Goal: Task Accomplishment & Management: Complete application form

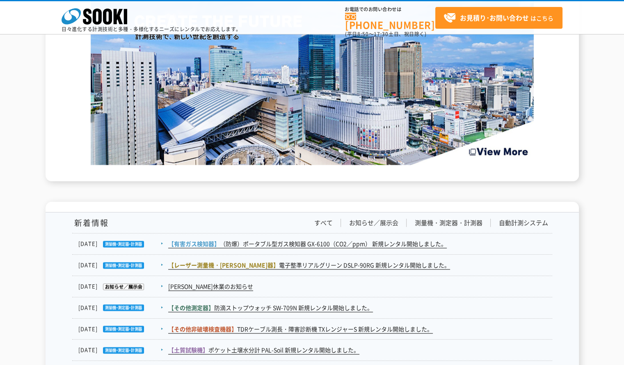
scroll to position [1355, 0]
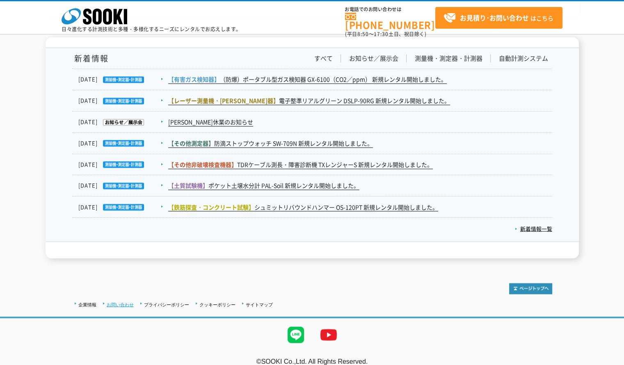
click at [120, 302] on link "お問い合わせ" at bounding box center [120, 304] width 27 height 5
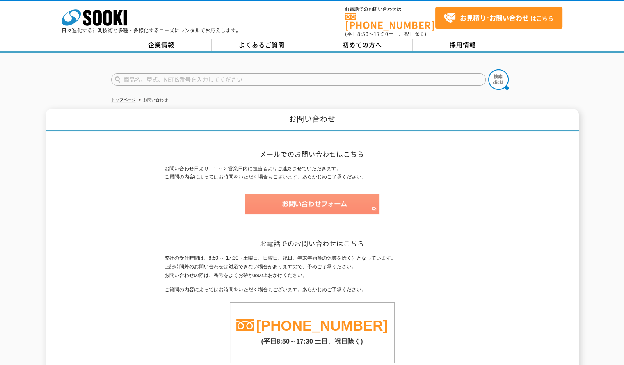
click at [298, 197] on img at bounding box center [312, 204] width 135 height 21
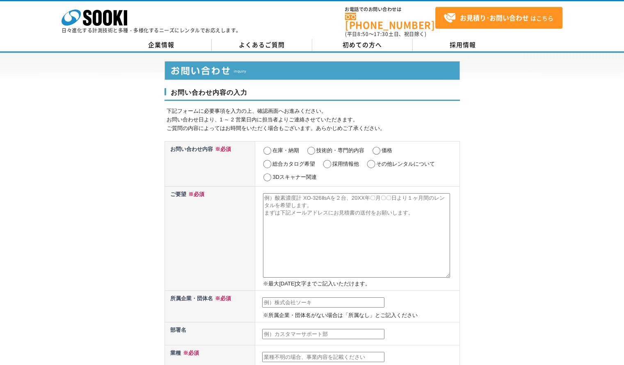
click at [372, 160] on input "その他レンタルについて" at bounding box center [371, 164] width 10 height 8
radio input "true"
click at [318, 208] on textarea at bounding box center [356, 235] width 187 height 85
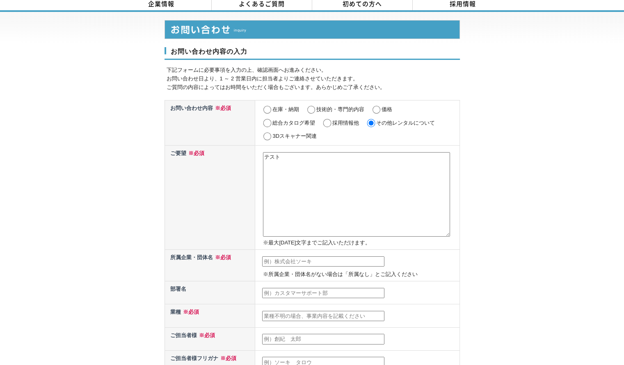
type textarea "テスト"
click at [304, 261] on td "※所属企業・団体名がない場合は「所属なし」とご記入ください" at bounding box center [357, 266] width 204 height 32
drag, startPoint x: 302, startPoint y: 253, endPoint x: 300, endPoint y: 257, distance: 4.6
click at [300, 256] on input "text" at bounding box center [323, 261] width 122 height 11
type input "株式会社ソーキ"
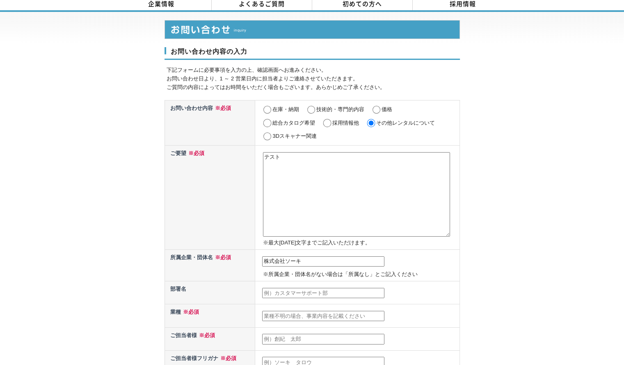
type input "[PERSON_NAME]"
type input "[EMAIL_ADDRESS][DOMAIN_NAME]"
type input "550"
select select "27"
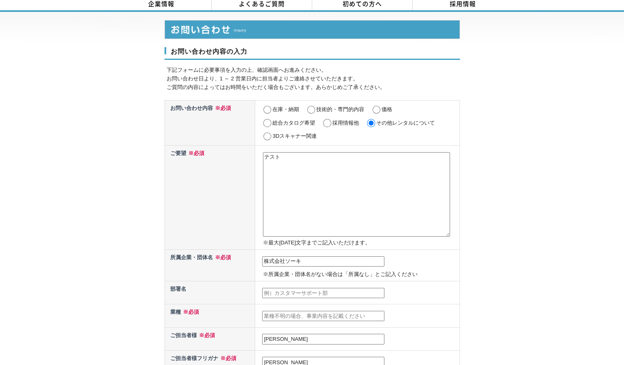
type input "大阪市西区西本町1-15-10辰野西本町ビル"
type input "株式会社ソーキ"
click at [300, 288] on input "text" at bounding box center [323, 293] width 122 height 11
type input "テスト"
click at [307, 311] on input "text" at bounding box center [323, 316] width 122 height 11
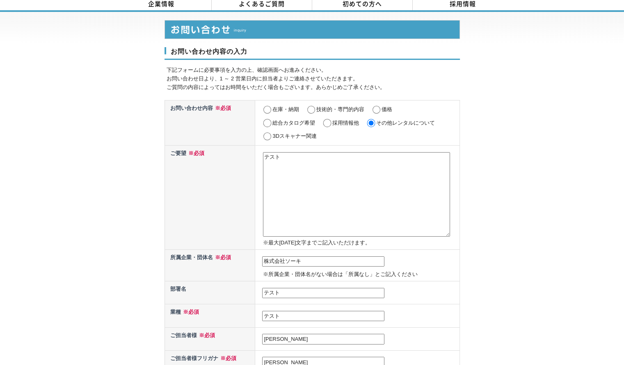
scroll to position [123, 0]
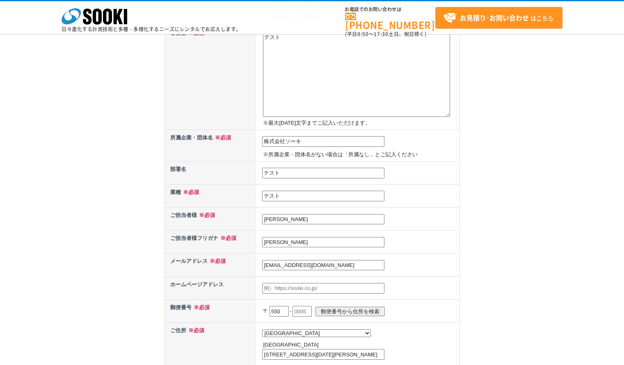
type input "テスト"
drag, startPoint x: 309, startPoint y: 242, endPoint x: 34, endPoint y: 241, distance: 274.9
click at [46, 241] on div "お問い合わせ内容の入力 下記フォームに必要事項を入力の上、確認画面へお進みください。 お問い合わせ日より、1 ～ 2 営業日内に担当者よりご連絡させていただき…" at bounding box center [312, 208] width 624 height 633
type input "[PERSON_NAME]"
click at [296, 284] on input "text" at bounding box center [323, 288] width 122 height 11
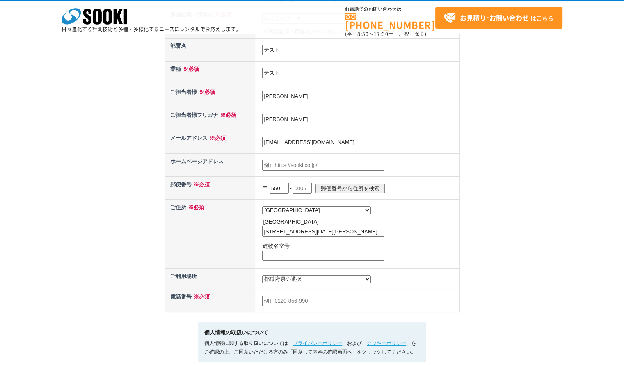
scroll to position [328, 0]
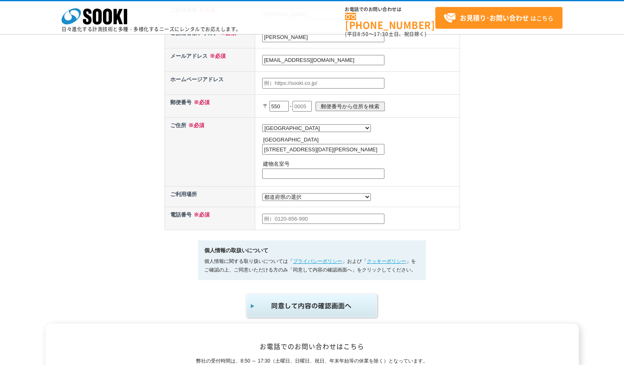
drag, startPoint x: 287, startPoint y: 201, endPoint x: 286, endPoint y: 196, distance: 5.5
click at [287, 186] on td "都道府県の選択 利用場所未定 北海道 青森県 岩手県 宮城県 秋田県 山形県 福島県 茨城県 栃木県 群馬県 埼玉県 千葉県 東京都 神奈川県 新潟県 富山県…" at bounding box center [357, 151] width 204 height 69
click at [287, 195] on select "都道府県の選択 利用場所未定 北海道 青森県 岩手県 宮城県 秋田県 山形県 福島県 茨城県 栃木県 群馬県 埼玉県 千葉県 東京都 神奈川県 新潟県 富山県…" at bounding box center [316, 197] width 109 height 8
select select "27"
click at [262, 193] on select "都道府県の選択 利用場所未定 北海道 青森県 岩手県 宮城県 秋田県 山形県 福島県 茨城県 栃木県 群馬県 埼玉県 千葉県 東京都 神奈川県 新潟県 富山県…" at bounding box center [316, 197] width 109 height 8
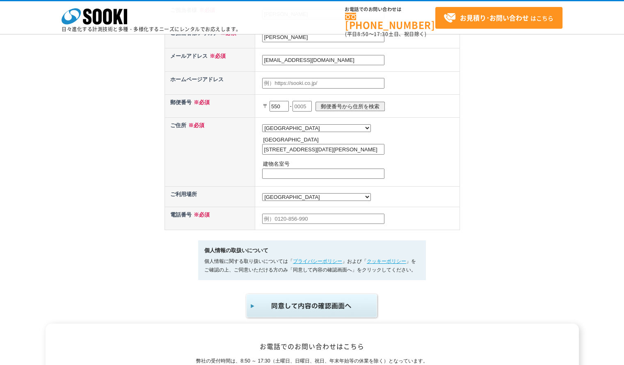
click at [336, 218] on input "text" at bounding box center [323, 219] width 122 height 11
type input "000000000"
click at [339, 260] on link "プライバシーポリシー" at bounding box center [317, 262] width 49 height 6
click at [378, 259] on link "クッキーポリシー" at bounding box center [386, 262] width 39 height 6
click at [313, 306] on img "submit" at bounding box center [312, 306] width 135 height 27
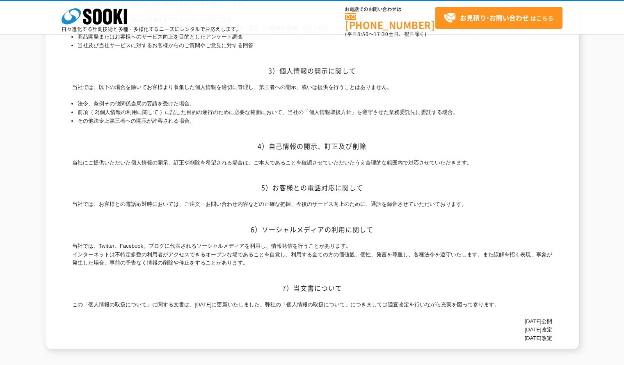
scroll to position [41, 0]
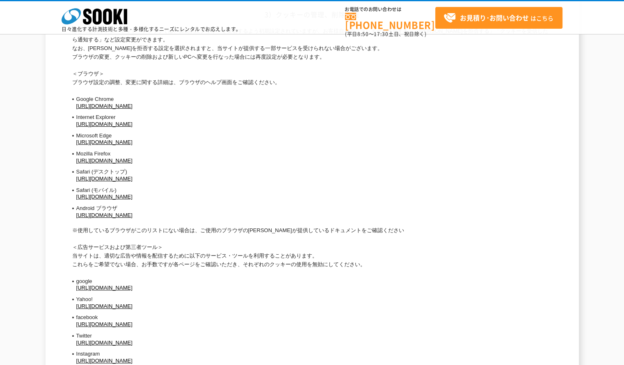
scroll to position [374, 0]
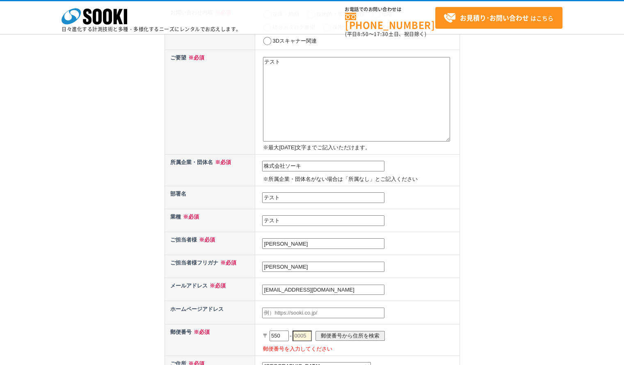
scroll to position [328, 0]
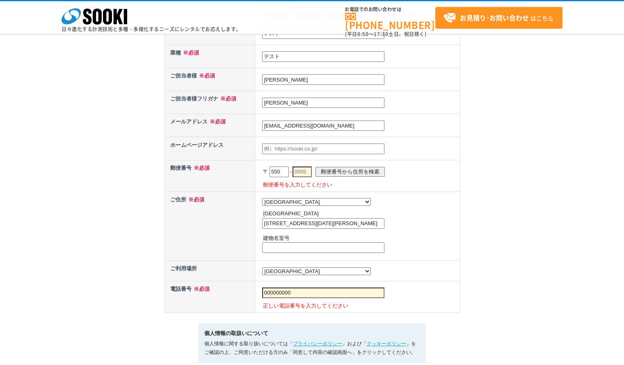
click at [304, 171] on input "text" at bounding box center [302, 172] width 19 height 11
type input "0005"
click at [399, 197] on td "都道府県の選択 北海道 青森県 岩手県 宮城県 秋田県 山形県 福島県 茨城県 栃木県 群馬県 埼玉県 千葉県 東京都 神奈川県 新潟県 富山県 石川県 福井…" at bounding box center [357, 226] width 204 height 69
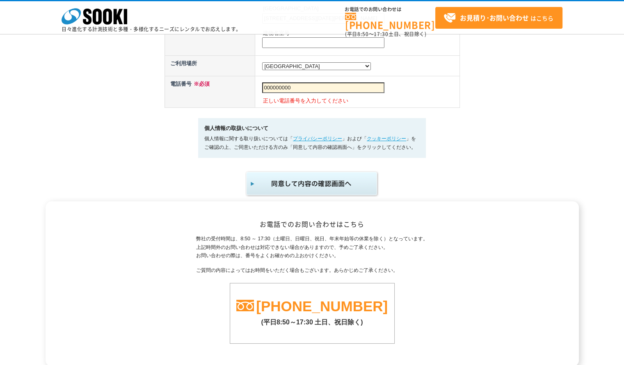
scroll to position [574, 0]
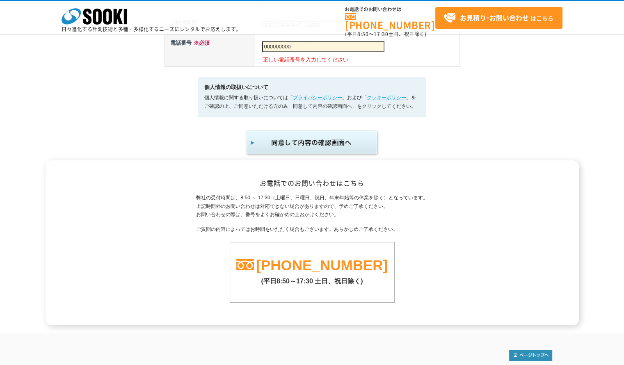
click at [323, 140] on img "submit" at bounding box center [312, 142] width 135 height 27
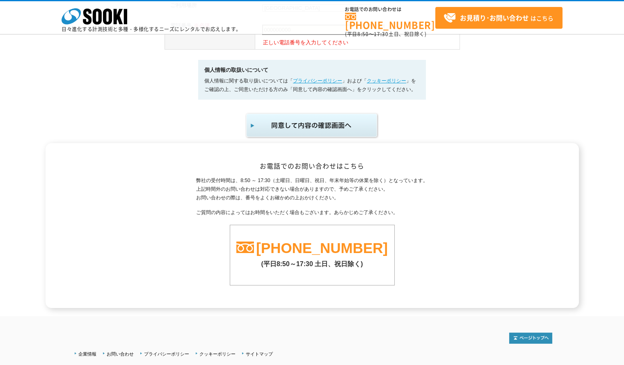
scroll to position [451, 0]
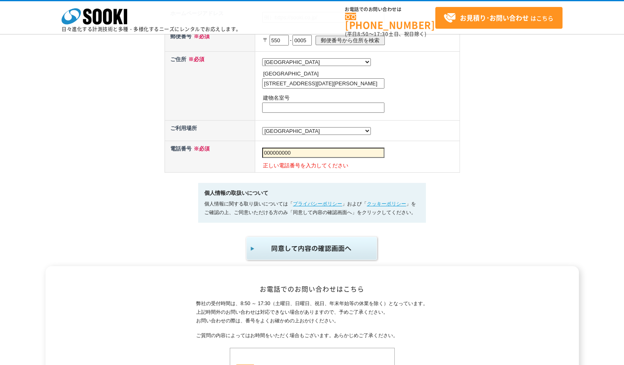
drag, startPoint x: 309, startPoint y: 150, endPoint x: 0, endPoint y: 147, distance: 308.6
type input "09065579659"
click at [290, 237] on img "submit" at bounding box center [312, 248] width 135 height 27
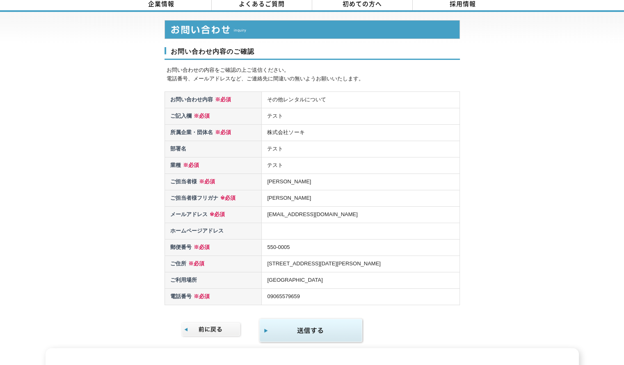
scroll to position [225, 0]
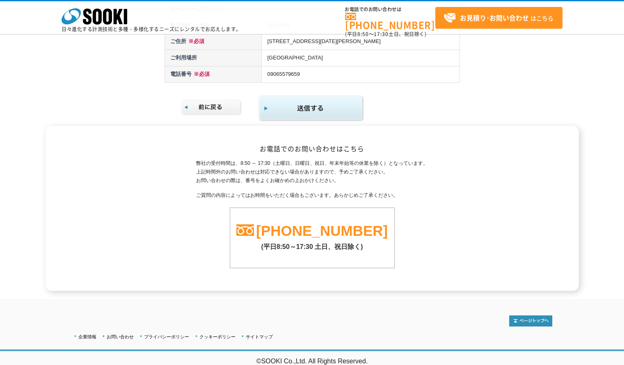
click at [310, 109] on img "submit" at bounding box center [311, 108] width 105 height 27
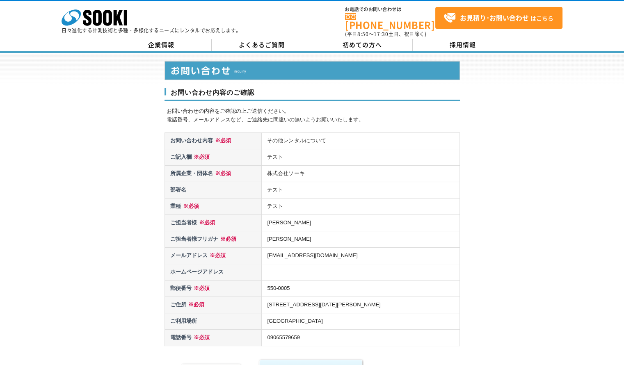
scroll to position [205, 0]
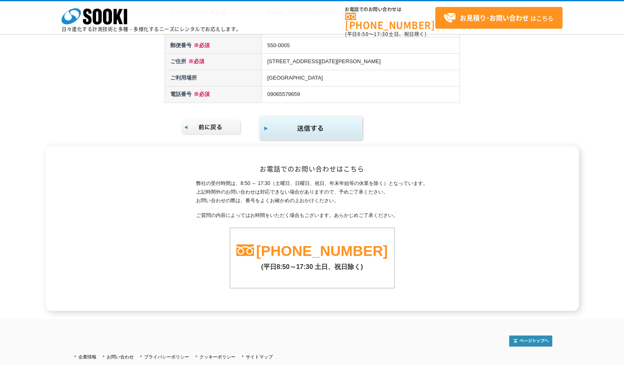
click at [210, 134] on img at bounding box center [211, 127] width 61 height 16
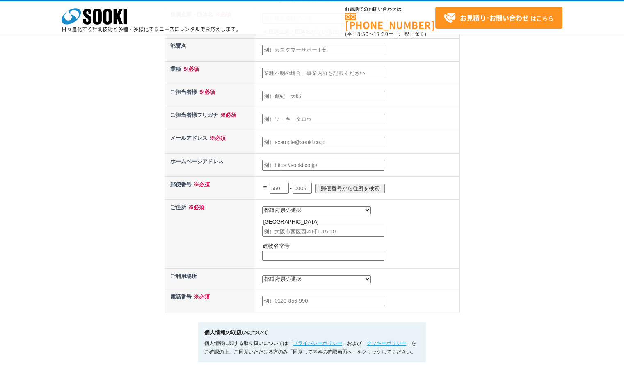
scroll to position [451, 0]
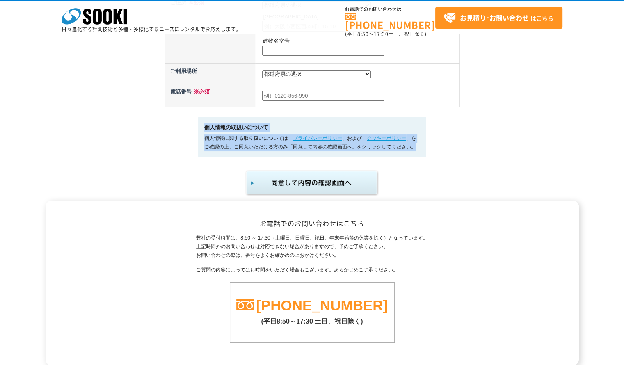
drag, startPoint x: 203, startPoint y: 124, endPoint x: 430, endPoint y: 150, distance: 228.0
copy div "個人情報の取扱いについて 個人情報に関する取り扱いについては「 プライバシーポリシー 」および「 クッキーポリシー 」をご確認の上、ご同意いただける方のみ「同…"
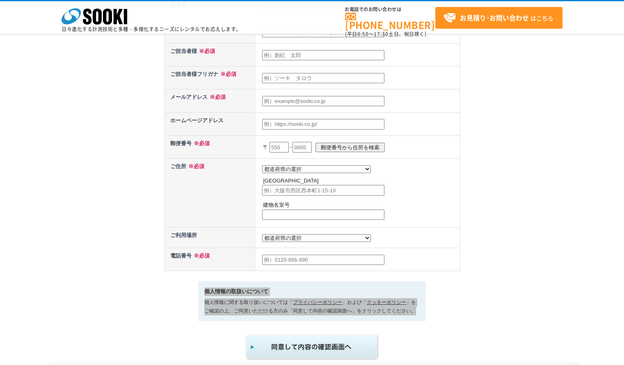
scroll to position [246, 0]
